Goal: Transaction & Acquisition: Obtain resource

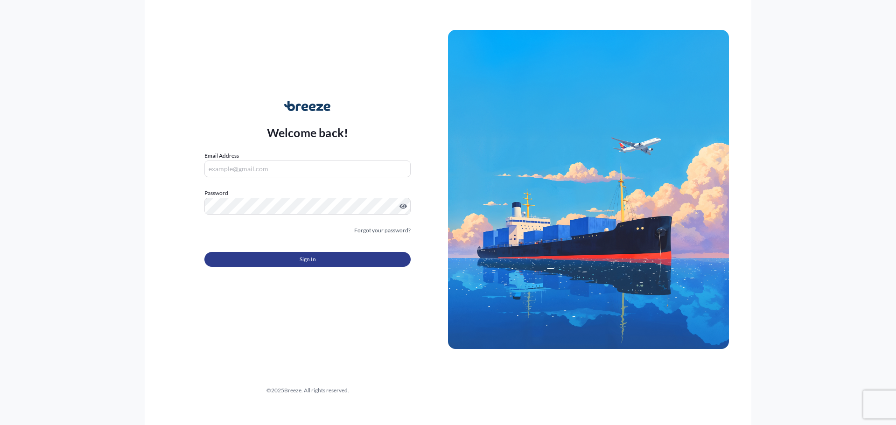
type input "[DOMAIN_NAME][EMAIL_ADDRESS][DOMAIN_NAME]"
click at [357, 263] on button "Sign In" at bounding box center [307, 259] width 206 height 15
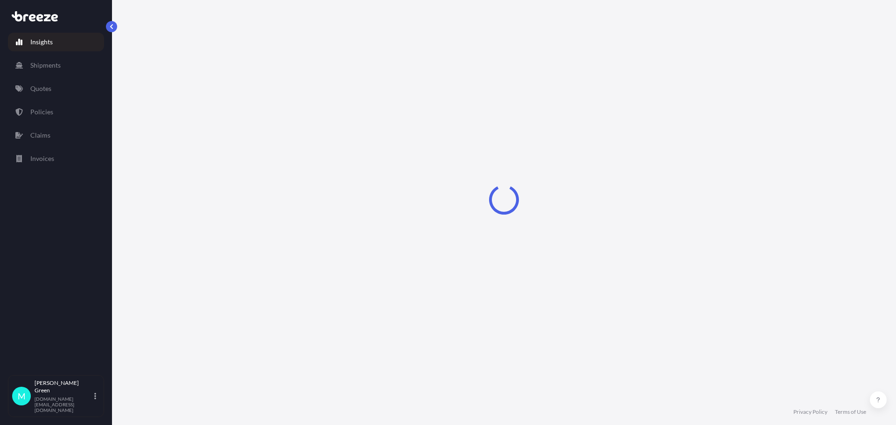
select select "2025"
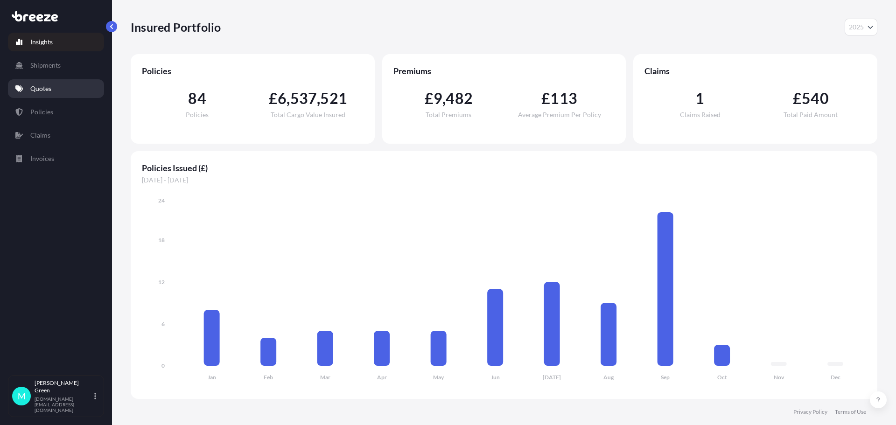
click at [39, 90] on p "Quotes" at bounding box center [40, 88] width 21 height 9
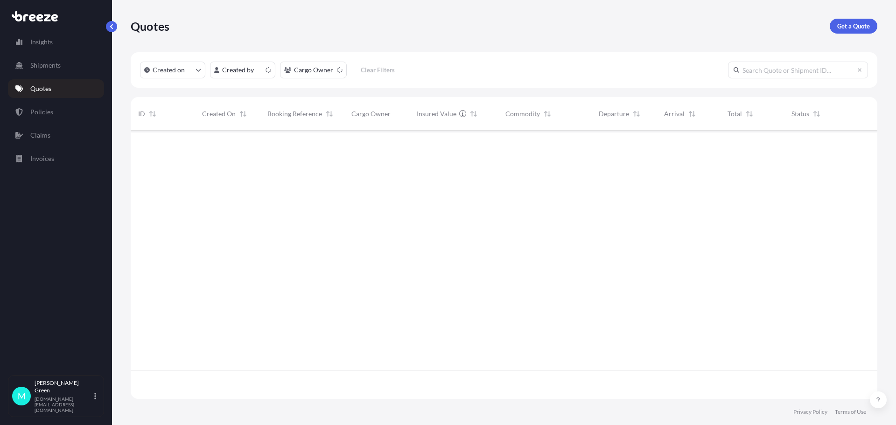
scroll to position [267, 740]
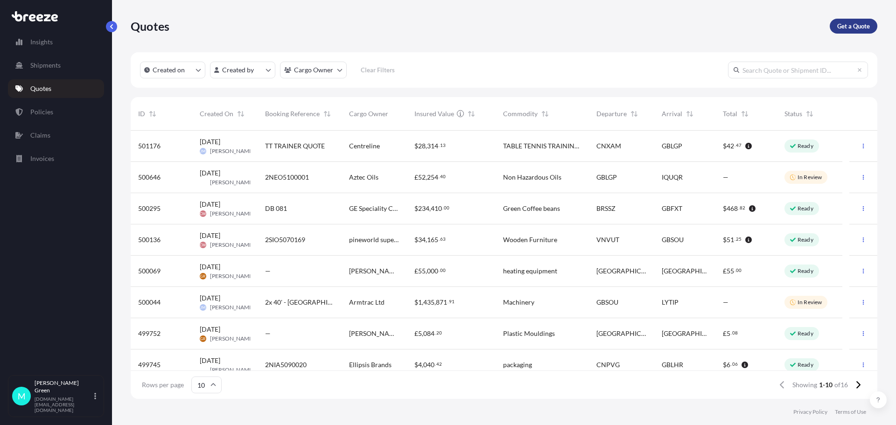
click at [843, 26] on p "Get a Quote" at bounding box center [853, 25] width 33 height 9
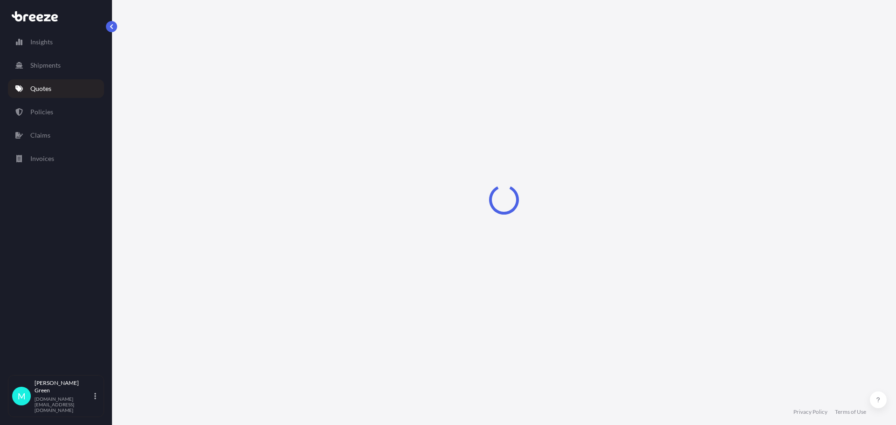
select select "Road"
select select "Sea"
select select "1"
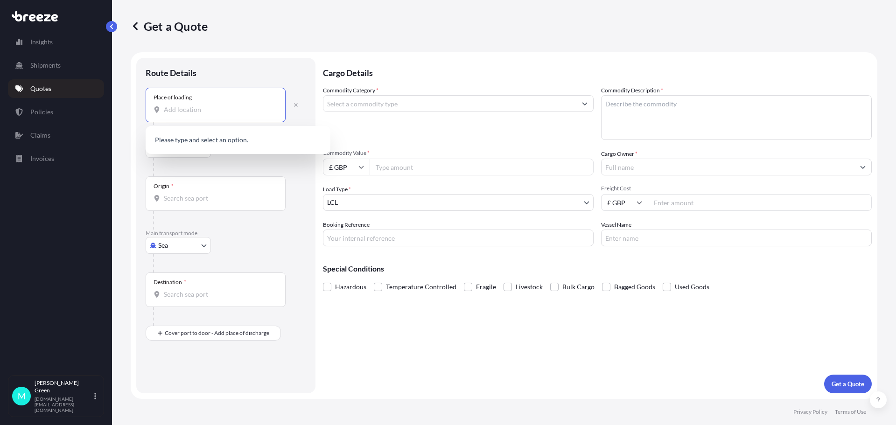
click at [186, 112] on input "Place of loading" at bounding box center [219, 109] width 110 height 9
click at [288, 178] on div "Origin *" at bounding box center [226, 202] width 161 height 53
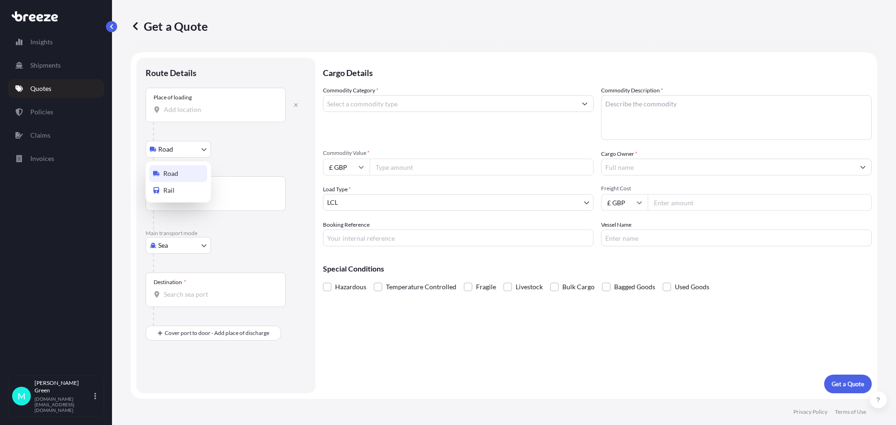
click at [196, 149] on body "0 options available. Insights Shipments Quotes Policies Claims Invoices M [PERS…" at bounding box center [448, 212] width 896 height 425
click at [239, 148] on body "0 options available. Insights Shipments Quotes Policies Claims Invoices M [PERS…" at bounding box center [448, 212] width 896 height 425
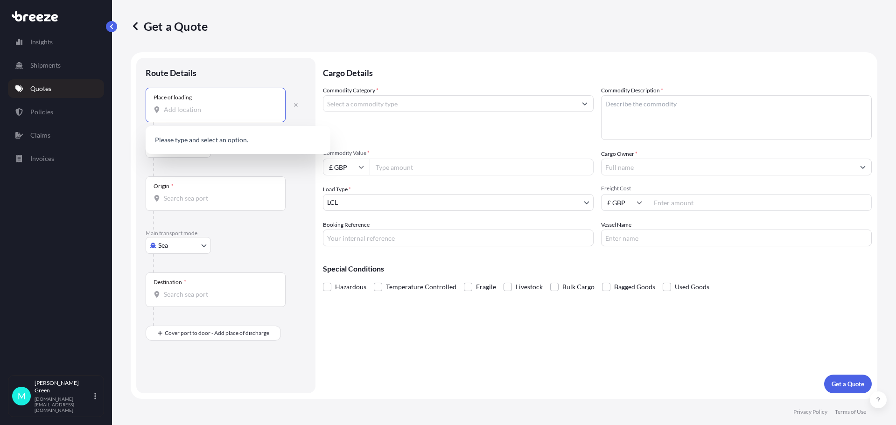
click at [197, 109] on input "Place of loading" at bounding box center [219, 109] width 110 height 9
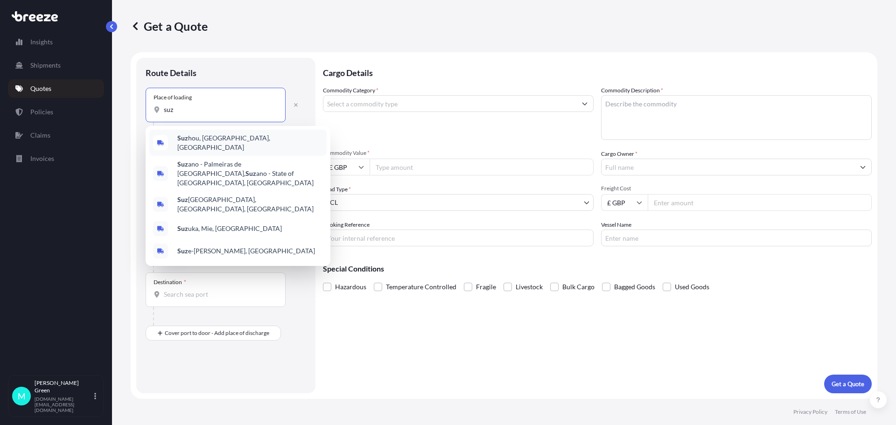
click at [220, 141] on span "[PERSON_NAME], [GEOGRAPHIC_DATA], [GEOGRAPHIC_DATA]" at bounding box center [250, 143] width 146 height 19
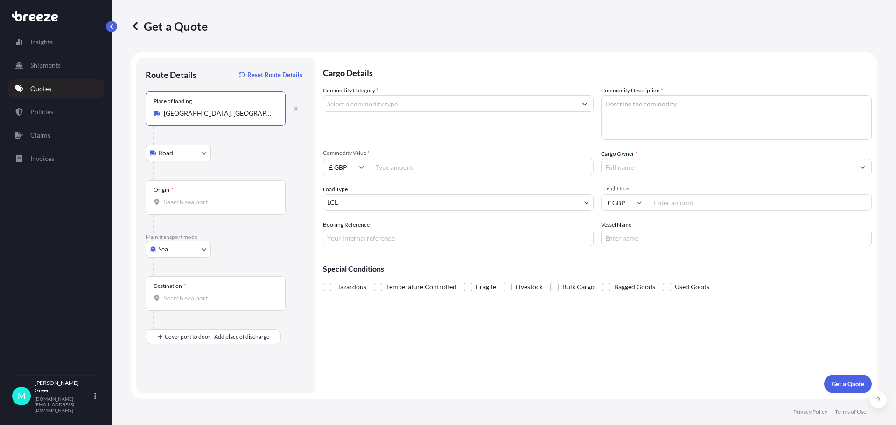
type input "[GEOGRAPHIC_DATA], [GEOGRAPHIC_DATA], [GEOGRAPHIC_DATA]"
click at [185, 203] on input "Origin *" at bounding box center [219, 201] width 110 height 9
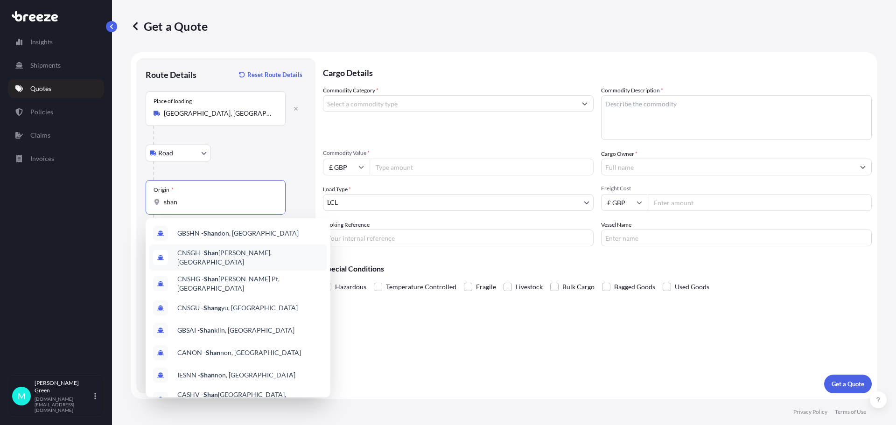
click at [221, 259] on span "CNSGH - [PERSON_NAME], [GEOGRAPHIC_DATA]" at bounding box center [250, 257] width 146 height 19
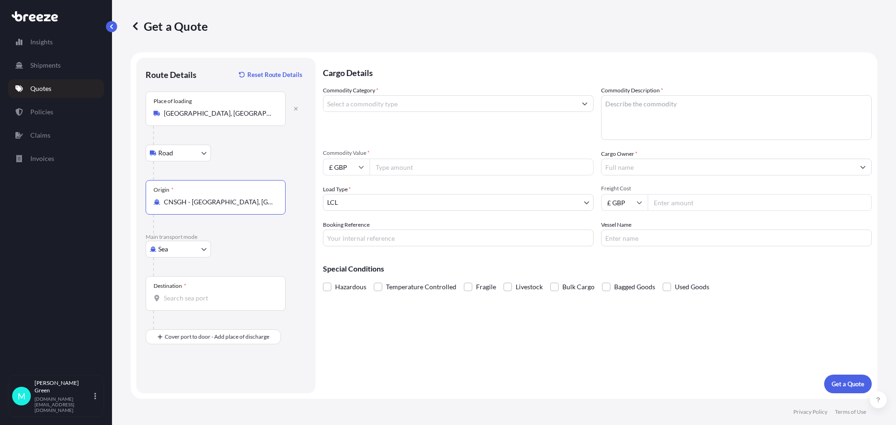
type input "CNSGH - [GEOGRAPHIC_DATA], [GEOGRAPHIC_DATA]"
click at [196, 300] on input "Destination *" at bounding box center [219, 298] width 110 height 9
click at [199, 329] on span "GB FXT - Felixstowe, [GEOGRAPHIC_DATA]" at bounding box center [240, 329] width 126 height 9
type input "GBFXT - Felixstowe, [GEOGRAPHIC_DATA]"
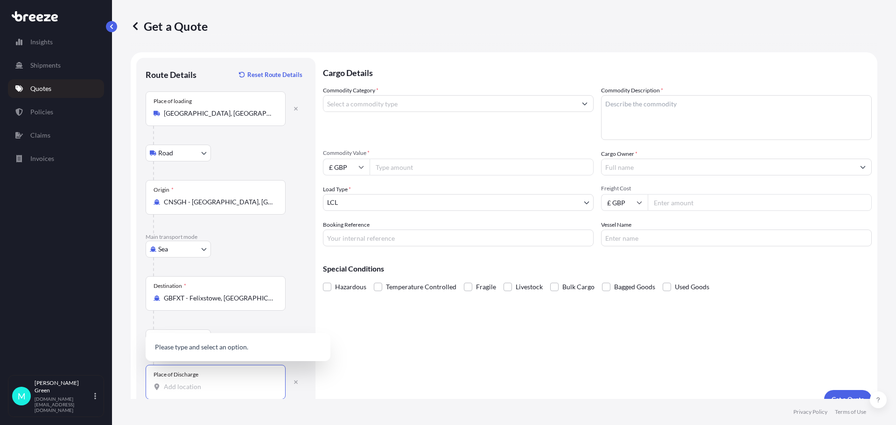
click at [186, 387] on input "Place of Discharge" at bounding box center [219, 386] width 110 height 9
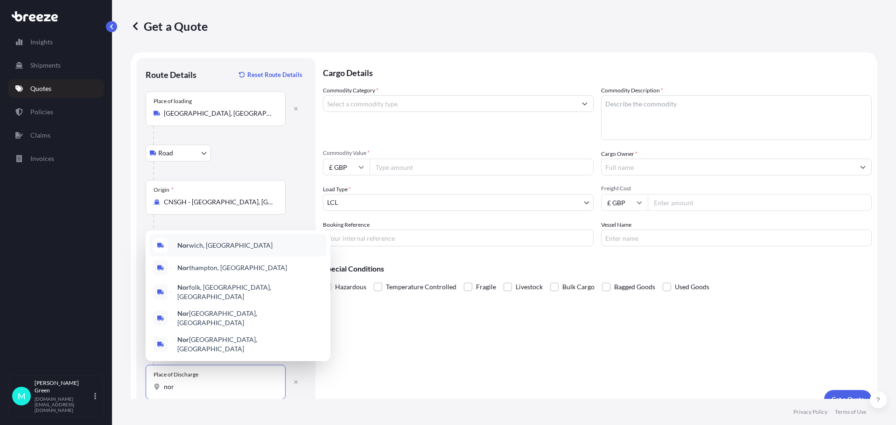
click at [207, 250] on span "Nor wich, [GEOGRAPHIC_DATA]" at bounding box center [224, 245] width 95 height 9
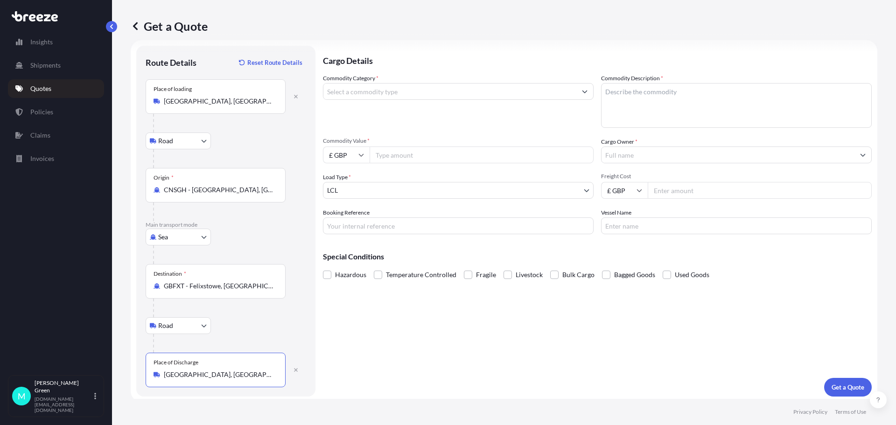
scroll to position [15, 0]
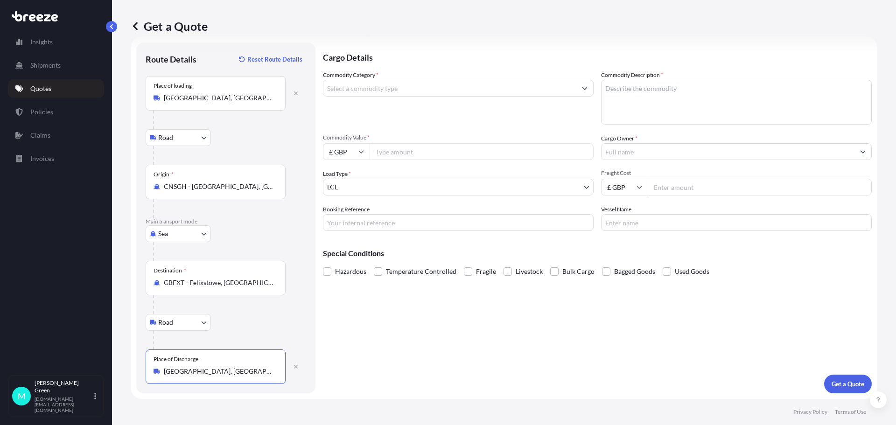
type input "[GEOGRAPHIC_DATA], [GEOGRAPHIC_DATA]"
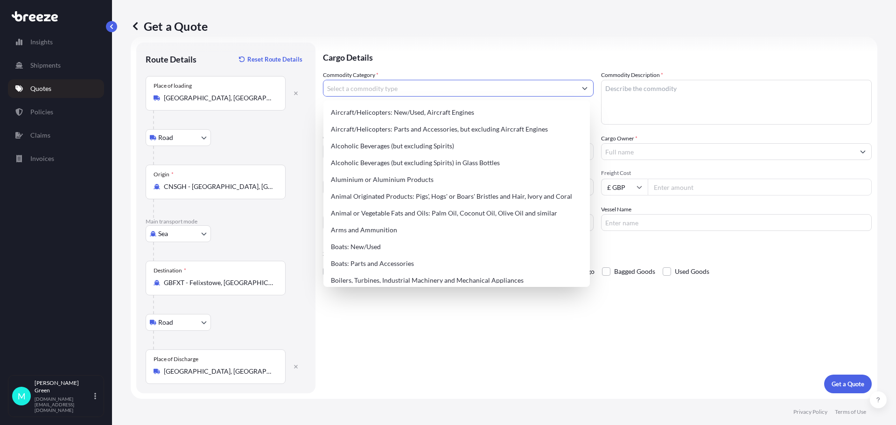
click at [393, 86] on input "Commodity Category *" at bounding box center [450, 88] width 253 height 17
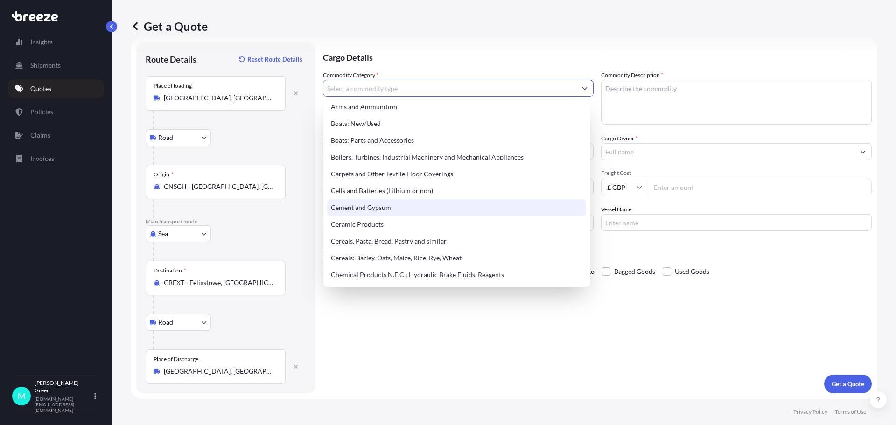
scroll to position [93, 0]
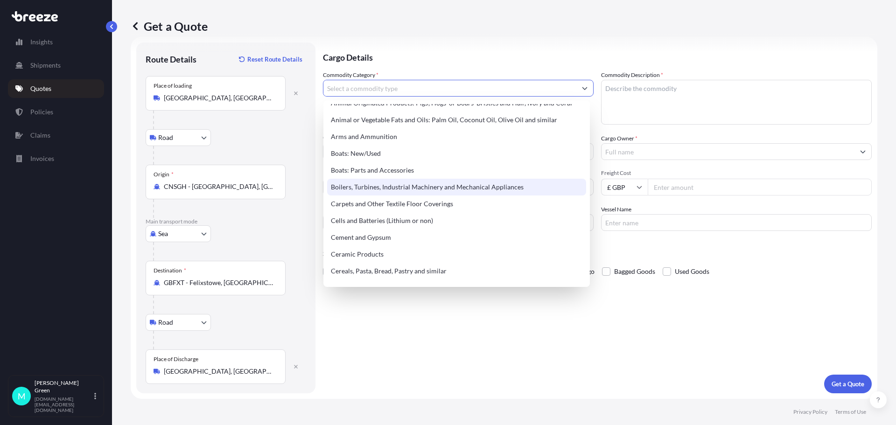
click at [425, 187] on div "Boilers, Turbines, Industrial Machinery and Mechanical Appliances" at bounding box center [456, 187] width 259 height 17
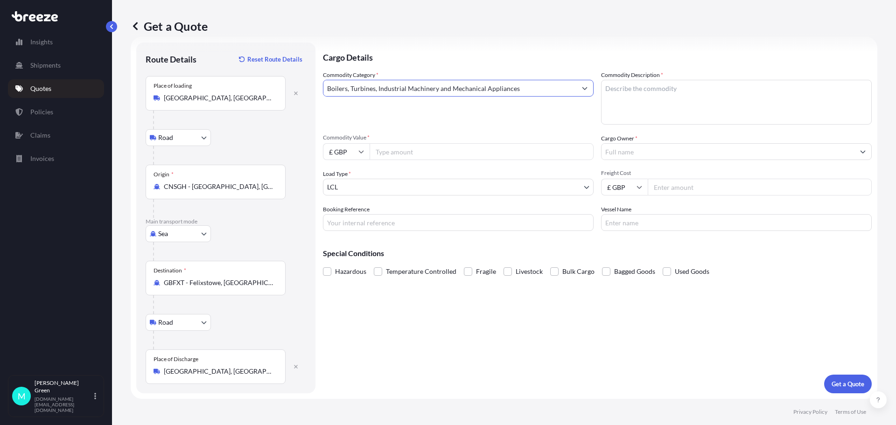
type input "Boilers, Turbines, Industrial Machinery and Mechanical Appliances"
click at [425, 187] on body "Insights Shipments Quotes Policies Claims Invoices M [PERSON_NAME] [PERSON_NAME…" at bounding box center [448, 212] width 896 height 425
click at [619, 94] on textarea "Commodity Description *" at bounding box center [736, 102] width 271 height 45
paste textarea "Articles for the conveyance or packing of goods"
type textarea "Articles for the conveyance or packing of goods"
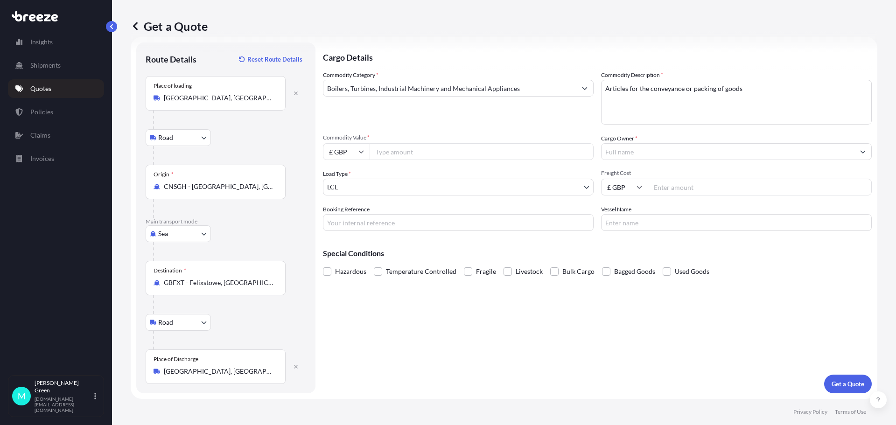
click at [446, 155] on input "Commodity Value *" at bounding box center [482, 151] width 224 height 17
click at [359, 152] on icon at bounding box center [362, 152] width 6 height 6
click at [348, 217] on div "$ USD" at bounding box center [346, 217] width 39 height 18
type input "$ USD"
click at [393, 148] on input "Commodity Value *" at bounding box center [482, 151] width 224 height 17
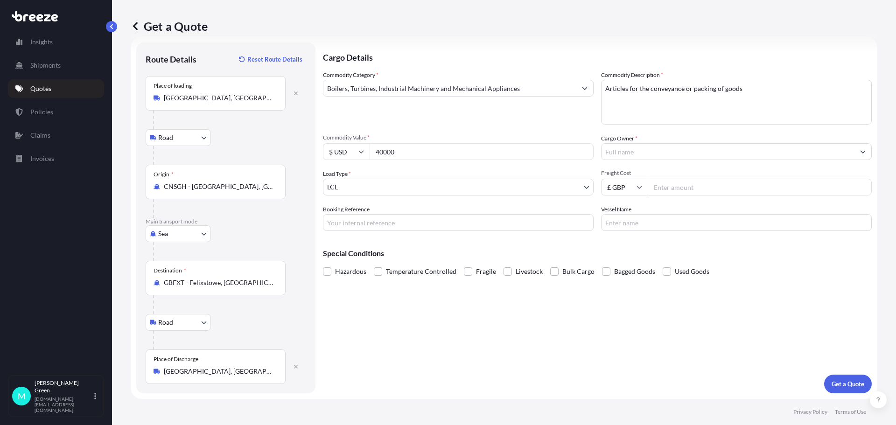
type input "40000"
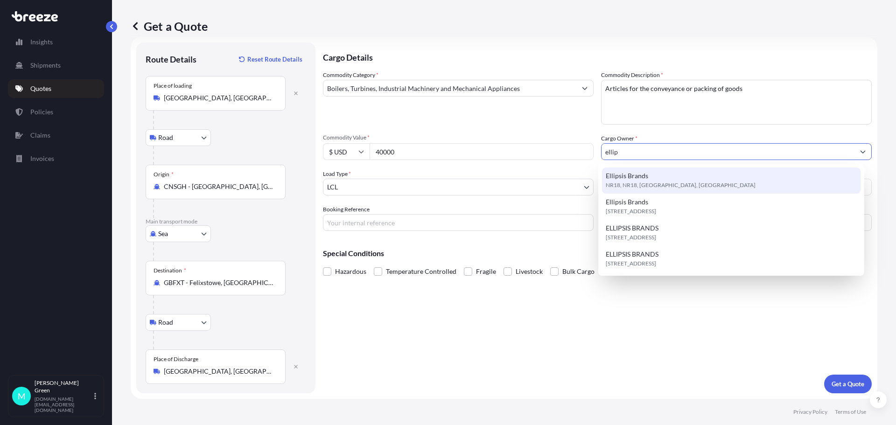
click at [631, 173] on span "Ellipsis Brands" at bounding box center [627, 175] width 42 height 9
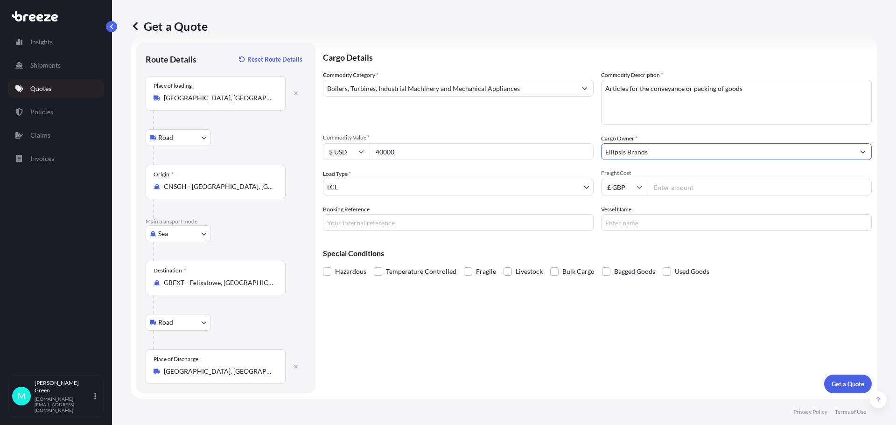
type input "Ellipsis Brands"
click at [654, 188] on input "Freight Cost" at bounding box center [760, 187] width 224 height 17
type input "2892.30"
click at [575, 187] on body "Insights Shipments Quotes Policies Claims Invoices M [PERSON_NAME] [PERSON_NAME…" at bounding box center [448, 212] width 896 height 425
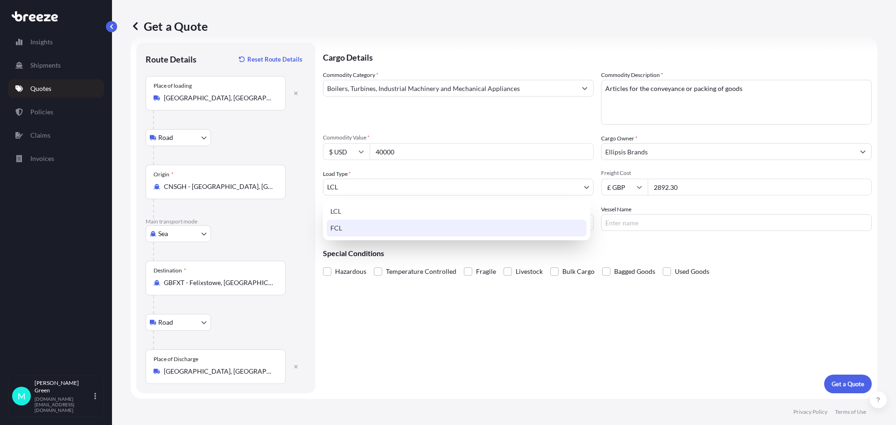
click at [541, 223] on div "FCL" at bounding box center [457, 228] width 260 height 17
select select "2"
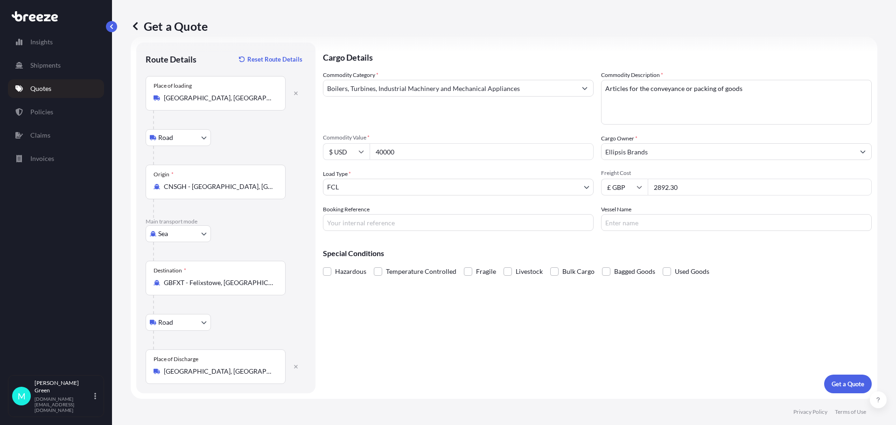
click at [453, 225] on input "Booking Reference" at bounding box center [458, 222] width 271 height 17
type input "."
click at [643, 225] on input "Vessel Name" at bounding box center [736, 222] width 271 height 17
type input "n/a"
click at [838, 385] on p "Get a Quote" at bounding box center [848, 384] width 33 height 9
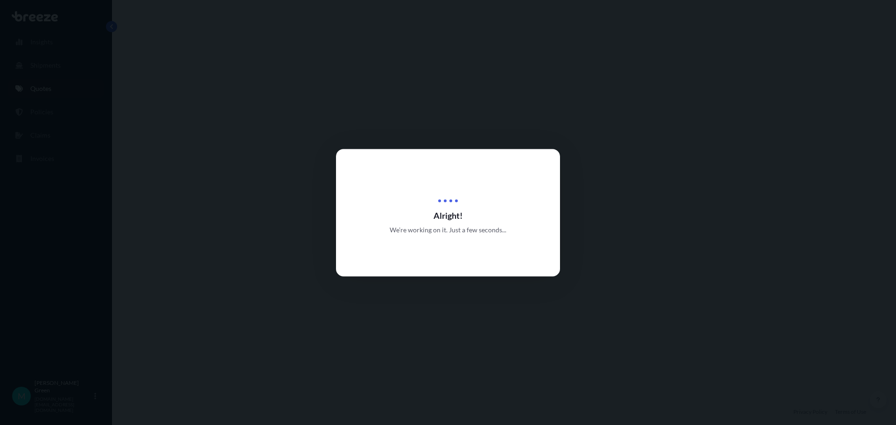
select select "Road"
select select "Sea"
select select "Road"
select select "2"
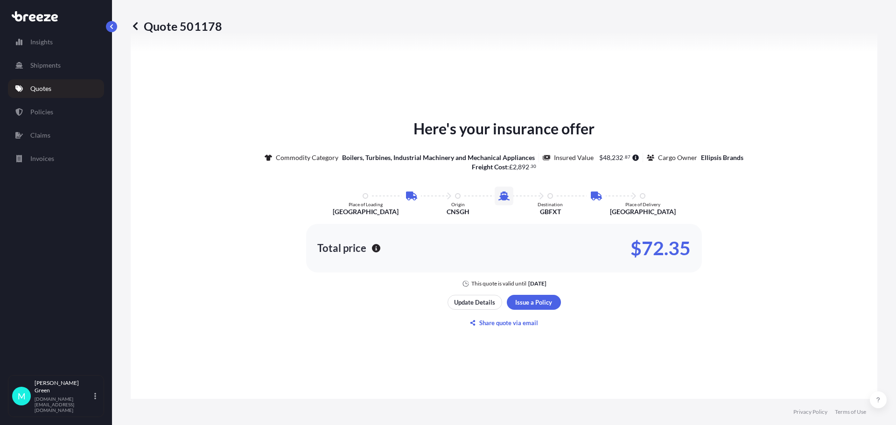
scroll to position [607, 0]
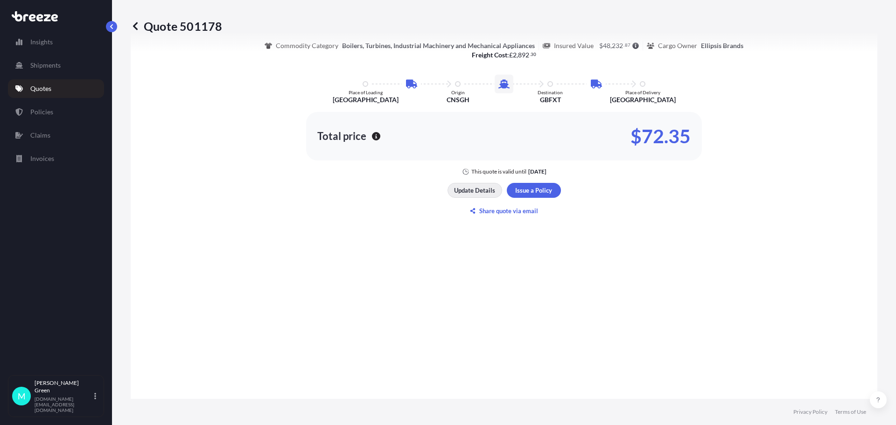
click at [479, 190] on p "Update Details" at bounding box center [474, 190] width 41 height 9
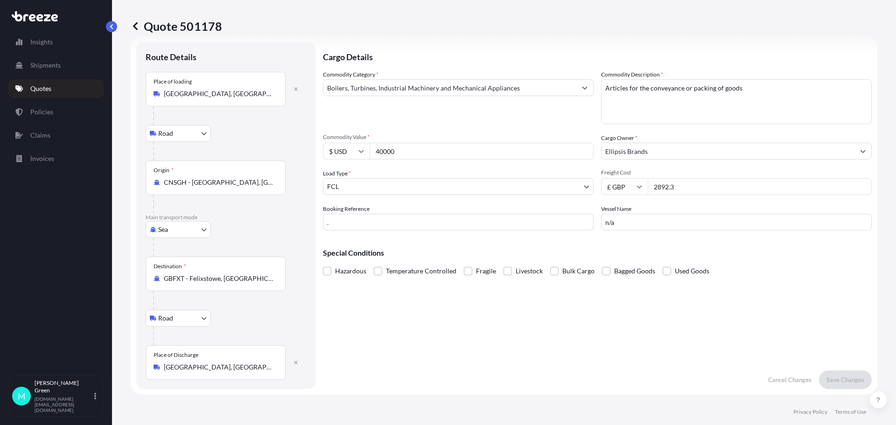
scroll to position [15, 0]
click at [384, 217] on input "." at bounding box center [458, 223] width 271 height 17
type input "NUO25400053"
click at [850, 380] on p "Save Changes" at bounding box center [846, 380] width 38 height 9
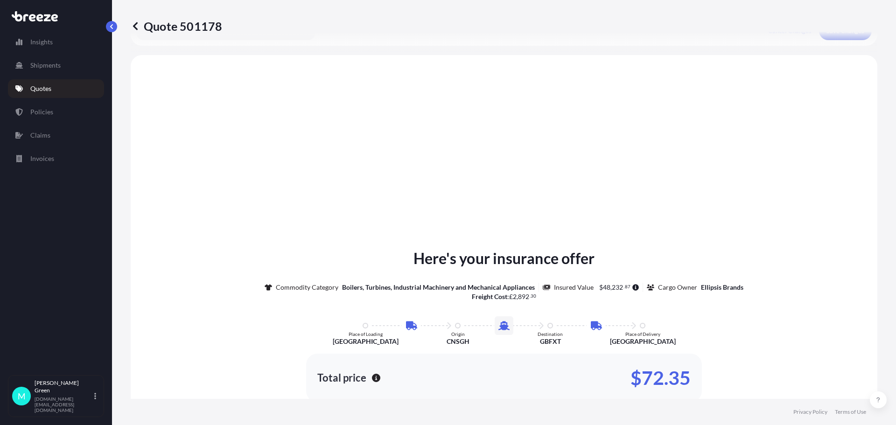
scroll to position [373, 0]
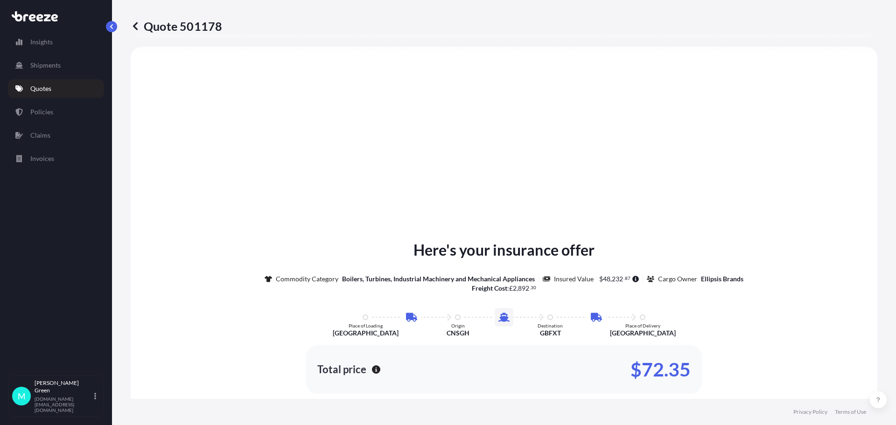
select select "Road"
select select "Sea"
select select "Road"
select select "2"
